Goal: Find contact information: Find contact information

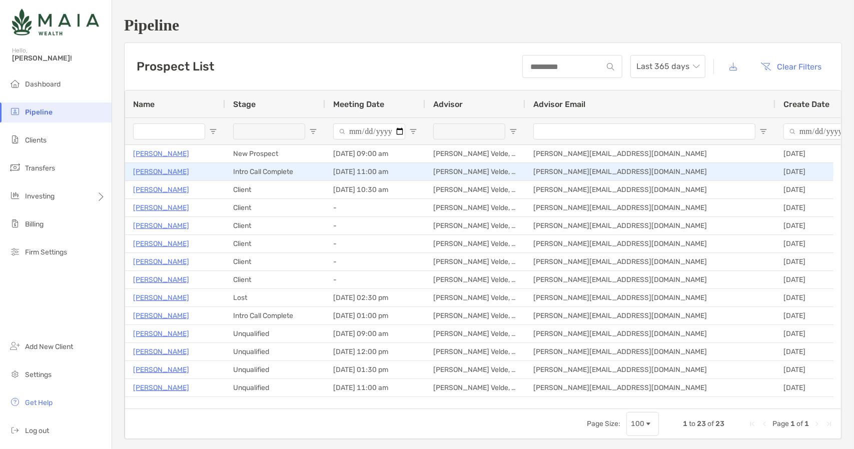
click at [159, 168] on p "[PERSON_NAME]" at bounding box center [161, 172] width 56 height 13
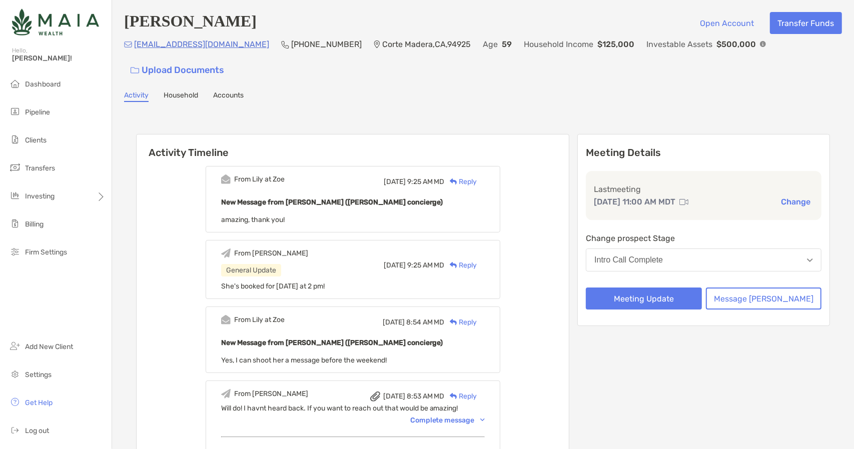
click at [214, 32] on h4 "[PERSON_NAME]" at bounding box center [190, 23] width 133 height 22
copy h4 "[PERSON_NAME]"
drag, startPoint x: 300, startPoint y: 52, endPoint x: 243, endPoint y: 51, distance: 57.0
click at [291, 51] on p "[PHONE_NUMBER]" at bounding box center [326, 44] width 71 height 13
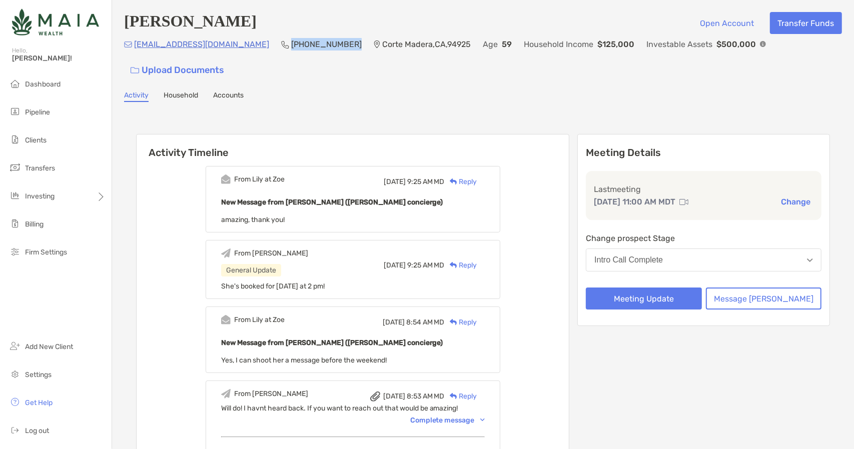
copy p "[PHONE_NUMBER]"
click at [398, 51] on p "Corte Madera , [GEOGRAPHIC_DATA] , 94925" at bounding box center [426, 44] width 89 height 13
drag, startPoint x: 226, startPoint y: 51, endPoint x: 134, endPoint y: 53, distance: 91.6
click at [134, 53] on div "[EMAIL_ADDRESS][DOMAIN_NAME] [PHONE_NUMBER] [GEOGRAPHIC_DATA] Age [DEMOGRAPHIC_…" at bounding box center [483, 59] width 718 height 43
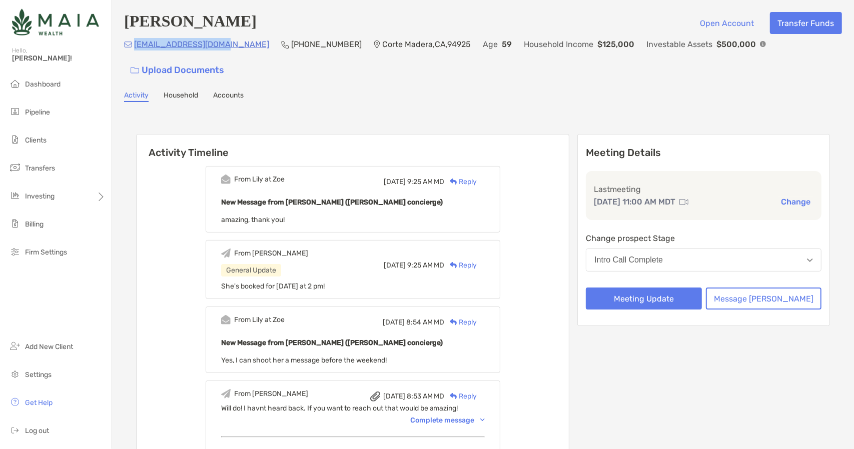
copy p "[EMAIL_ADDRESS][DOMAIN_NAME]"
